Goal: Information Seeking & Learning: Learn about a topic

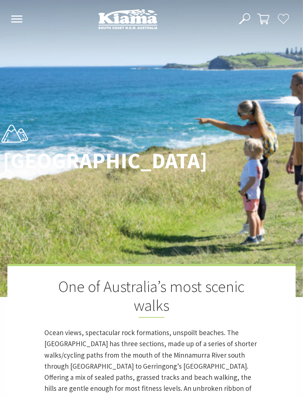
click at [18, 21] on icon at bounding box center [17, 19] width 12 height 7
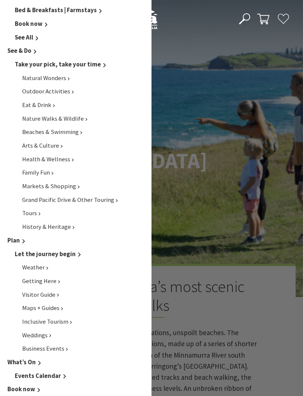
scroll to position [191, 0]
click at [33, 291] on span "Visitor Guide" at bounding box center [38, 295] width 33 height 8
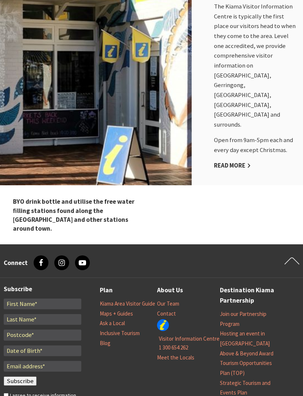
scroll to position [742, 0]
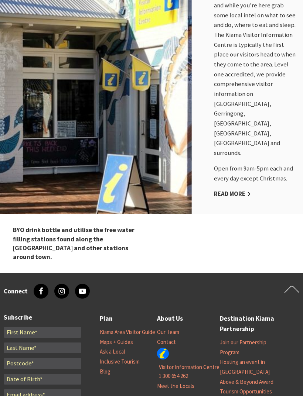
click at [245, 190] on link "Read More" at bounding box center [232, 194] width 37 height 8
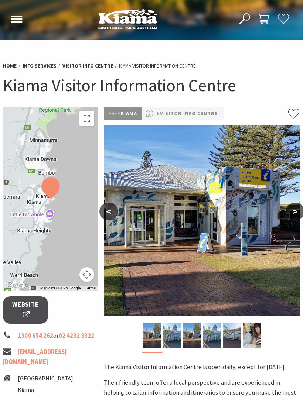
click at [9, 66] on link "Home" at bounding box center [10, 65] width 14 height 7
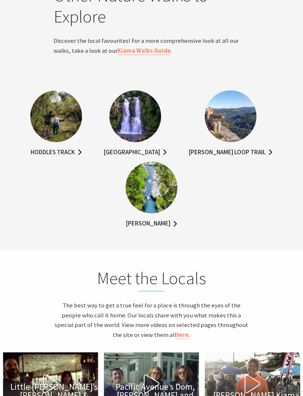
scroll to position [1743, 0]
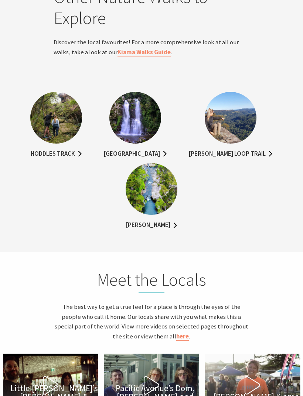
click at [42, 160] on link "Hoddles Track" at bounding box center [56, 154] width 51 height 10
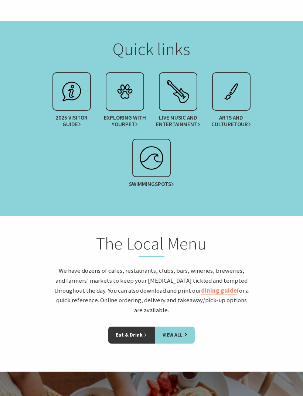
scroll to position [930, 0]
click at [72, 102] on img at bounding box center [72, 92] width 30 height 30
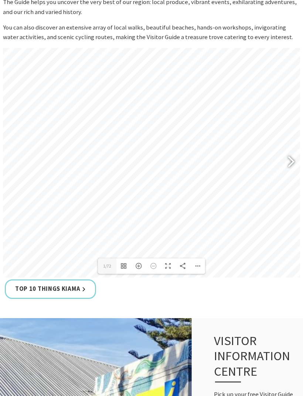
scroll to position [343, 0]
click at [290, 176] on div at bounding box center [287, 162] width 17 height 27
click at [293, 176] on div at bounding box center [287, 162] width 17 height 27
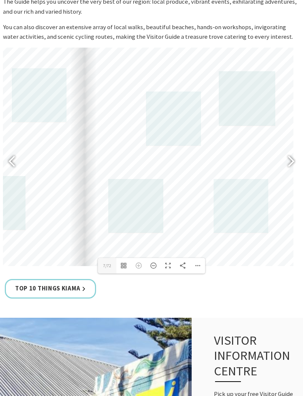
click at [291, 176] on div at bounding box center [287, 162] width 17 height 27
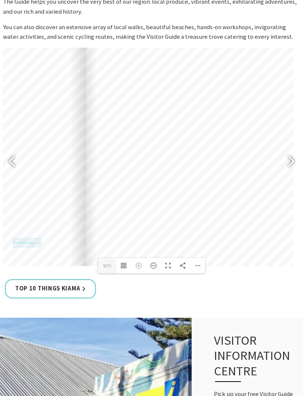
click at [16, 176] on div at bounding box center [15, 162] width 17 height 27
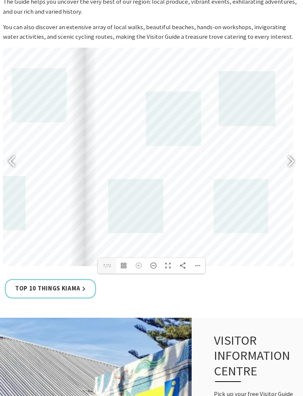
click at [255, 233] on link at bounding box center [241, 206] width 55 height 54
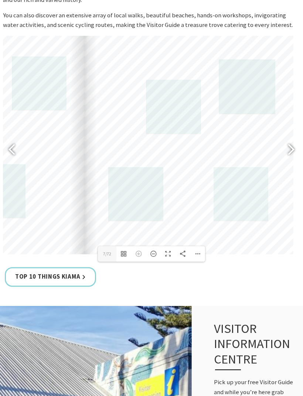
click at [288, 164] on div at bounding box center [287, 150] width 17 height 27
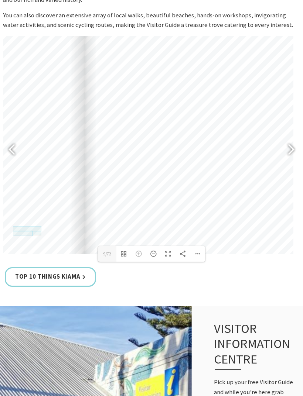
click at [288, 164] on div at bounding box center [287, 150] width 17 height 27
click at [290, 164] on div at bounding box center [287, 150] width 17 height 27
click at [287, 164] on div at bounding box center [287, 150] width 17 height 27
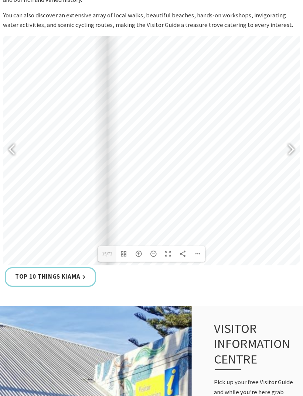
click at [289, 164] on div at bounding box center [287, 150] width 17 height 27
click at [291, 164] on div at bounding box center [287, 150] width 17 height 27
click at [290, 164] on div at bounding box center [287, 150] width 17 height 27
click at [293, 164] on div at bounding box center [287, 150] width 17 height 27
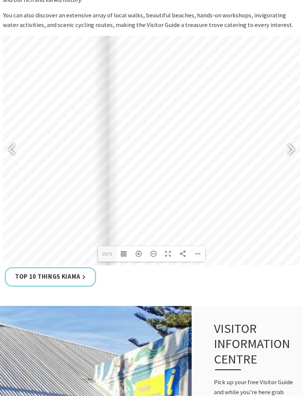
click at [294, 164] on div at bounding box center [287, 150] width 17 height 27
click at [291, 164] on div at bounding box center [287, 150] width 17 height 27
click at [294, 164] on div at bounding box center [287, 150] width 17 height 27
click at [290, 164] on div at bounding box center [287, 150] width 17 height 27
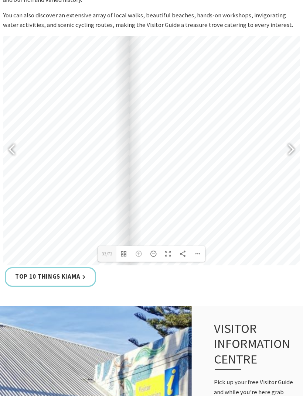
click at [294, 164] on div at bounding box center [287, 150] width 17 height 27
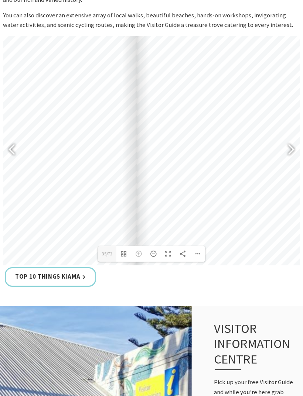
click at [292, 164] on div at bounding box center [287, 150] width 17 height 27
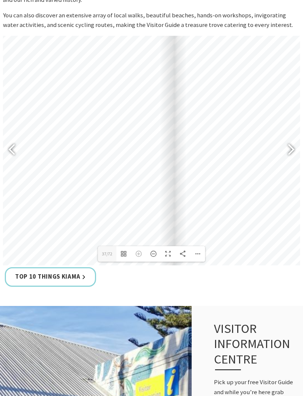
click at [293, 164] on div at bounding box center [287, 150] width 17 height 27
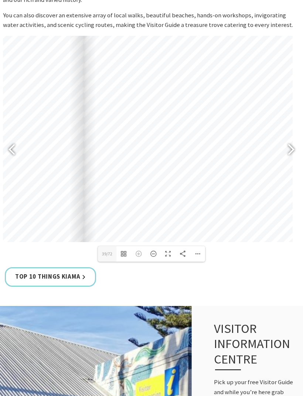
click at [290, 164] on div at bounding box center [287, 150] width 17 height 27
click at [293, 164] on div at bounding box center [287, 150] width 17 height 27
click at [292, 164] on div at bounding box center [287, 150] width 17 height 27
click at [293, 164] on div at bounding box center [287, 150] width 17 height 27
click at [291, 164] on div at bounding box center [287, 150] width 17 height 27
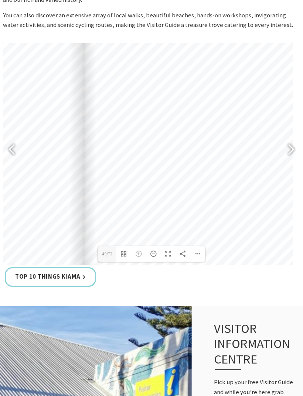
click at [291, 164] on div at bounding box center [287, 150] width 17 height 27
click at [292, 164] on div at bounding box center [287, 150] width 17 height 27
click at [290, 164] on div at bounding box center [287, 150] width 17 height 27
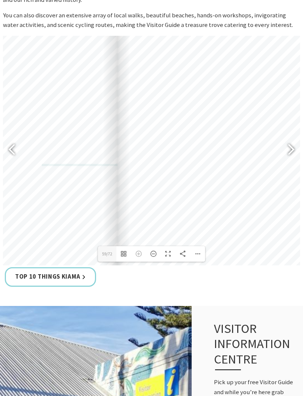
click at [289, 164] on div at bounding box center [287, 150] width 17 height 27
click at [292, 164] on div at bounding box center [287, 150] width 17 height 27
click at [290, 164] on div at bounding box center [287, 150] width 17 height 27
click at [291, 164] on div at bounding box center [287, 150] width 17 height 27
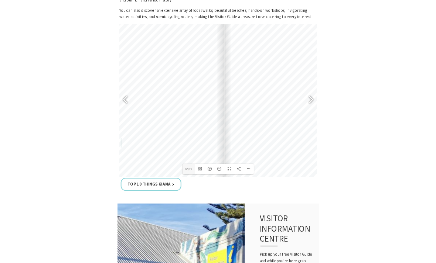
scroll to position [341, 0]
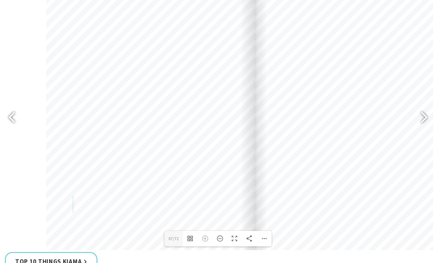
click at [168, 49] on div "www.cartodraft.com.au" at bounding box center [150, 133] width 209 height 296
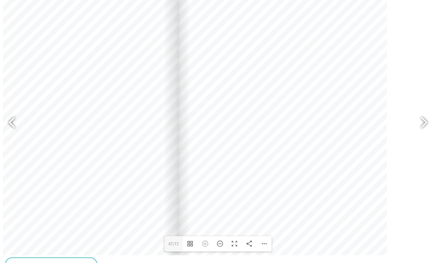
scroll to position [335, 0]
click at [303, 123] on div at bounding box center [420, 124] width 17 height 27
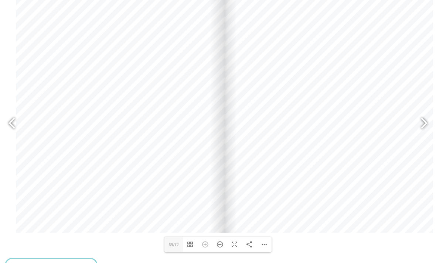
click at [17, 123] on div at bounding box center [15, 124] width 17 height 27
click at [303, 126] on div at bounding box center [420, 124] width 17 height 27
click at [191, 137] on div at bounding box center [120, 86] width 209 height 296
click at [199, 160] on div at bounding box center [120, 86] width 209 height 296
click at [9, 119] on div at bounding box center [15, 124] width 17 height 27
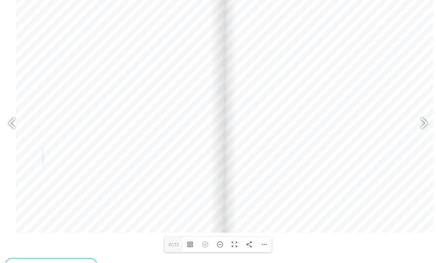
click at [303, 124] on div at bounding box center [420, 124] width 17 height 27
click at [14, 124] on div at bounding box center [15, 124] width 17 height 27
click at [303, 127] on div at bounding box center [420, 124] width 17 height 27
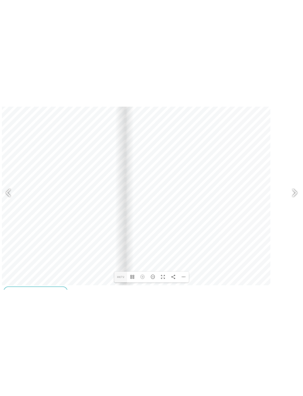
scroll to position [347, 0]
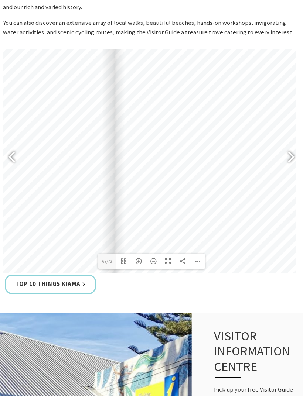
click at [288, 172] on div at bounding box center [287, 158] width 17 height 27
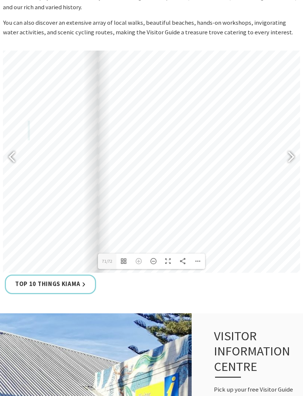
click at [157, 150] on div at bounding box center [202, 198] width 209 height 295
click at [157, 151] on div at bounding box center [201, 195] width 209 height 295
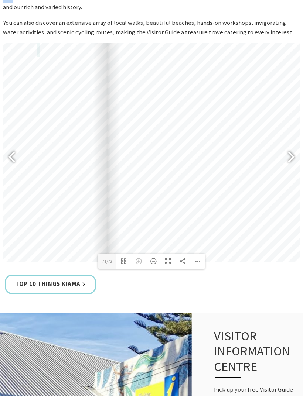
click at [291, 172] on div at bounding box center [287, 158] width 17 height 27
type input "72"
